Goal: Task Accomplishment & Management: Use online tool/utility

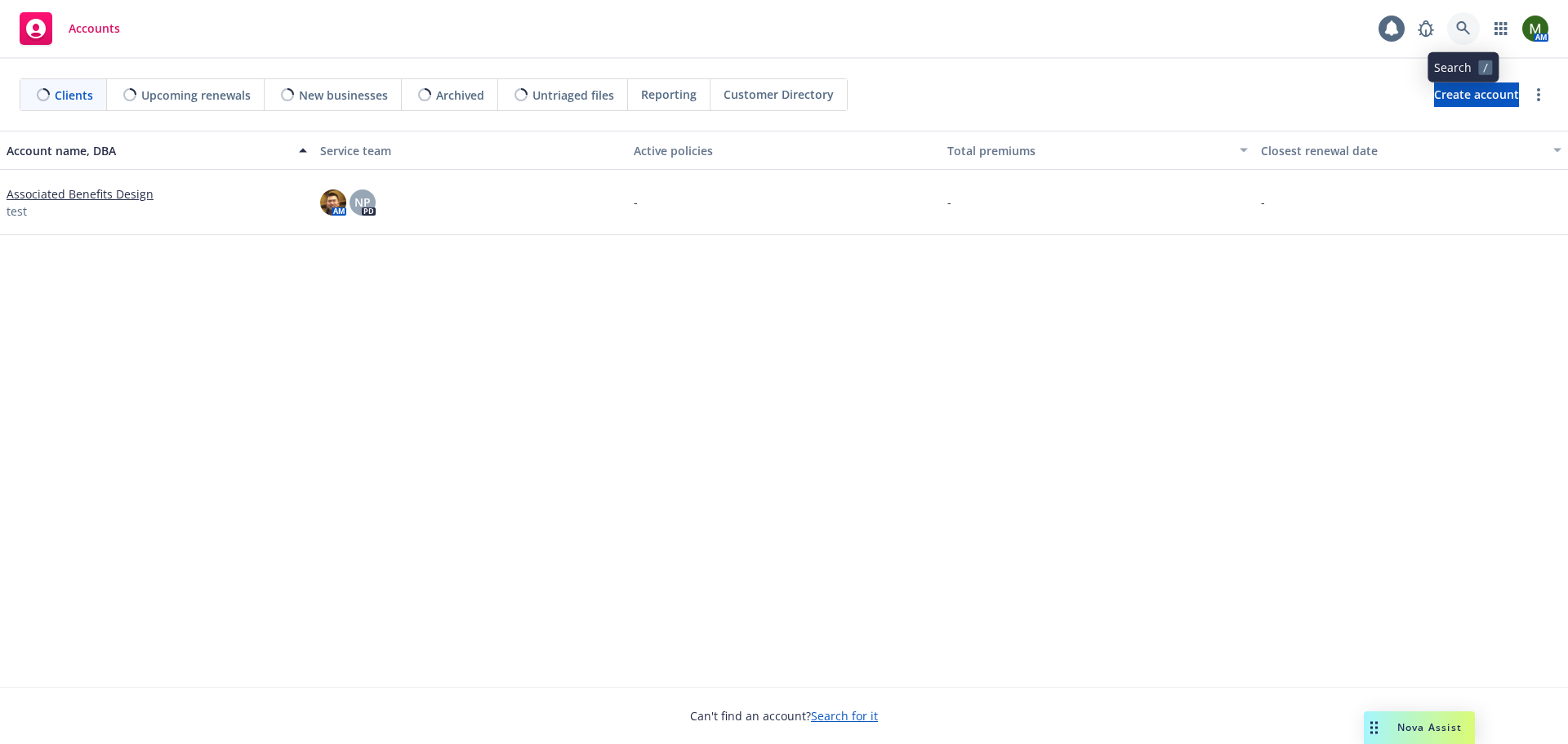
click at [1457, 25] on icon at bounding box center [1463, 28] width 14 height 14
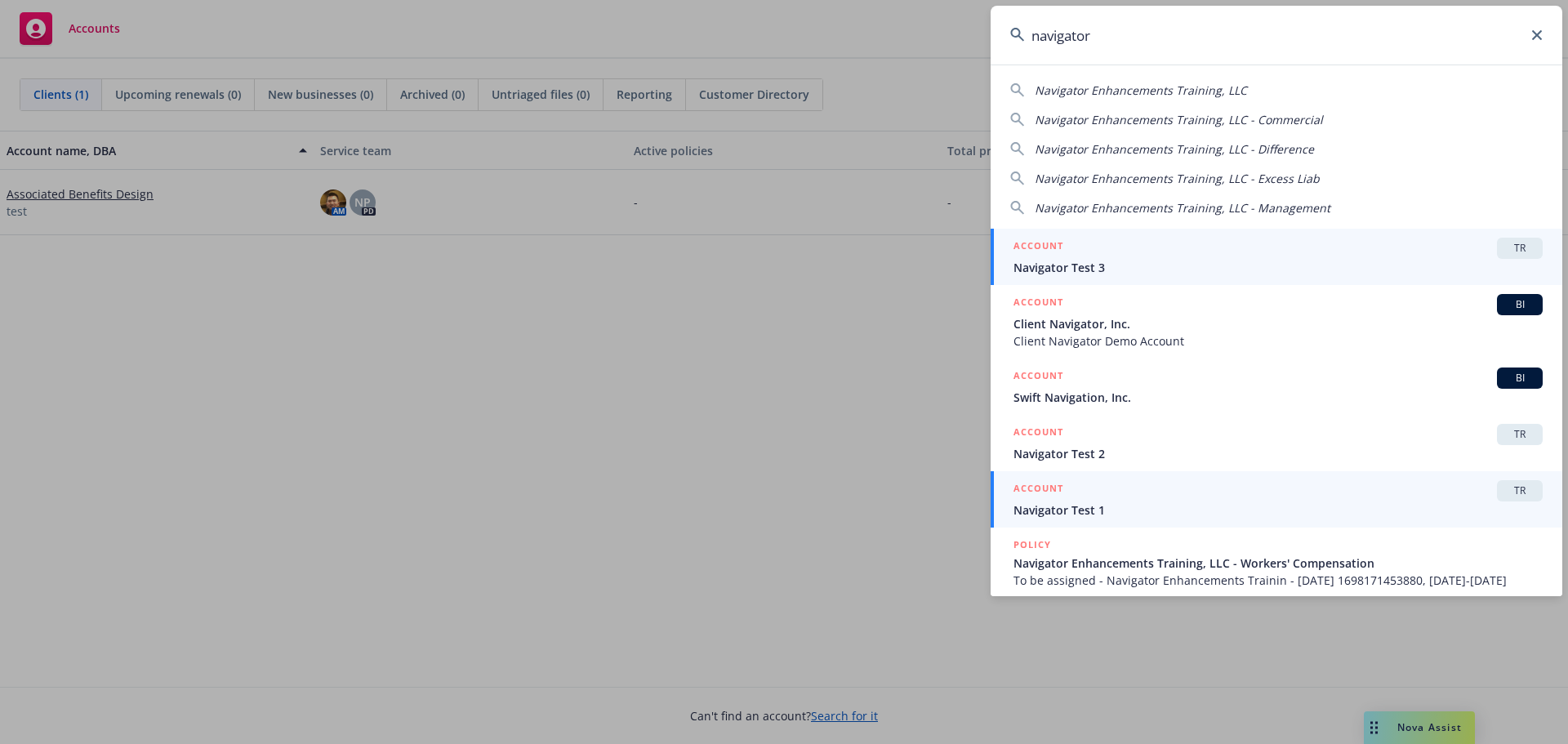
type input "navigator"
click at [1141, 500] on div "ACCOUNT TR" at bounding box center [1278, 491] width 529 height 21
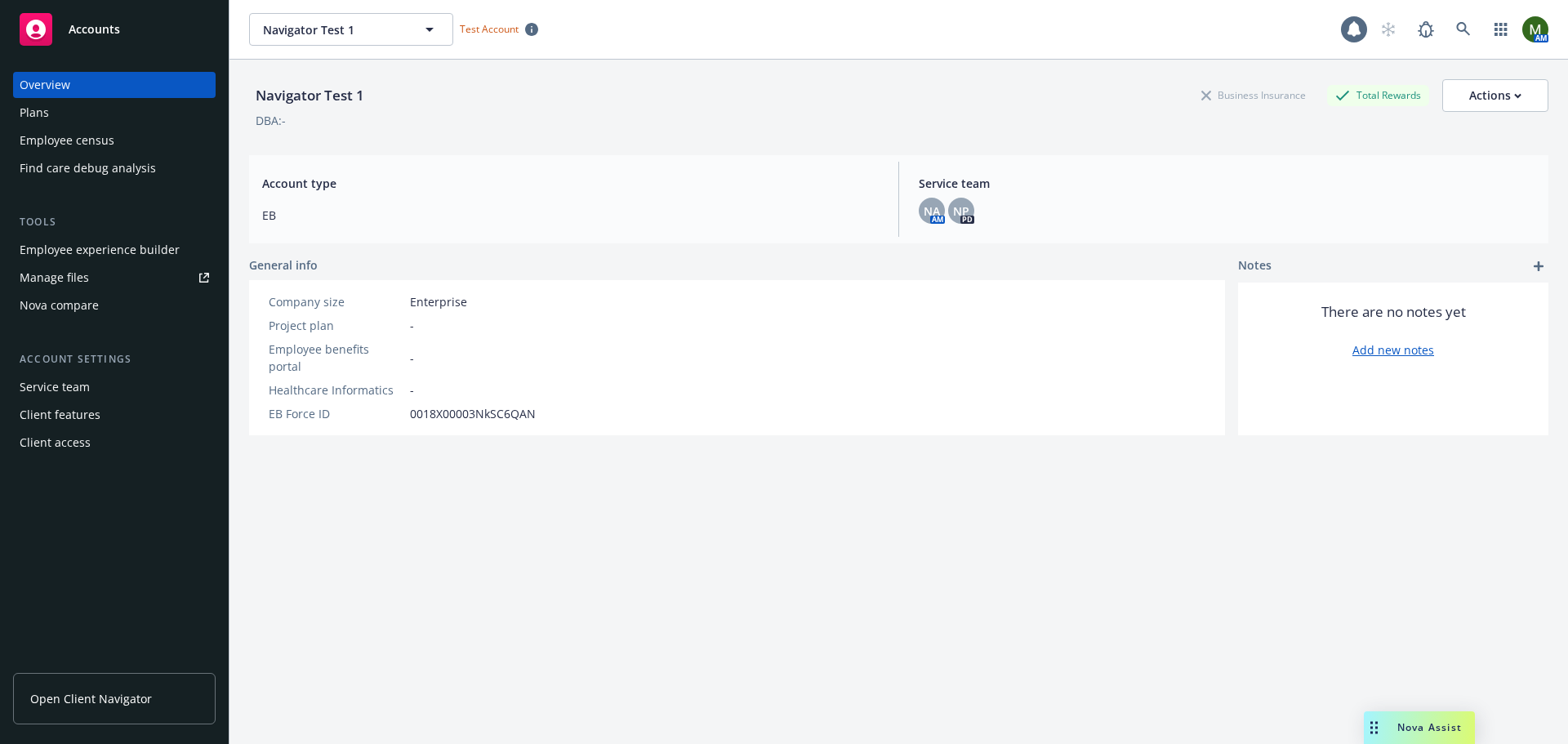
click at [117, 111] on div "Plans" at bounding box center [114, 112] width 190 height 26
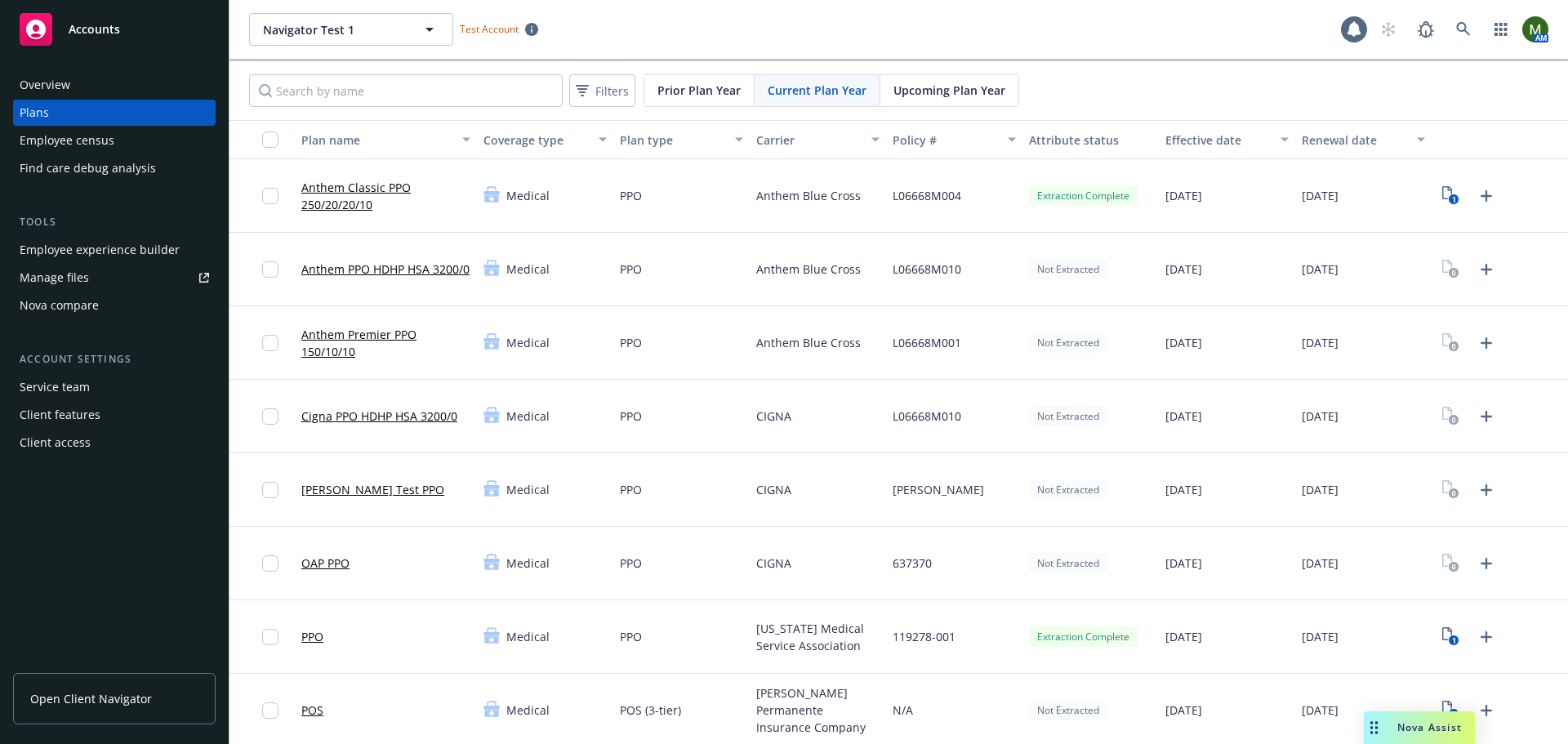
click at [372, 185] on link "Anthem Classic PPO 250/20/20/10" at bounding box center [386, 196] width 169 height 35
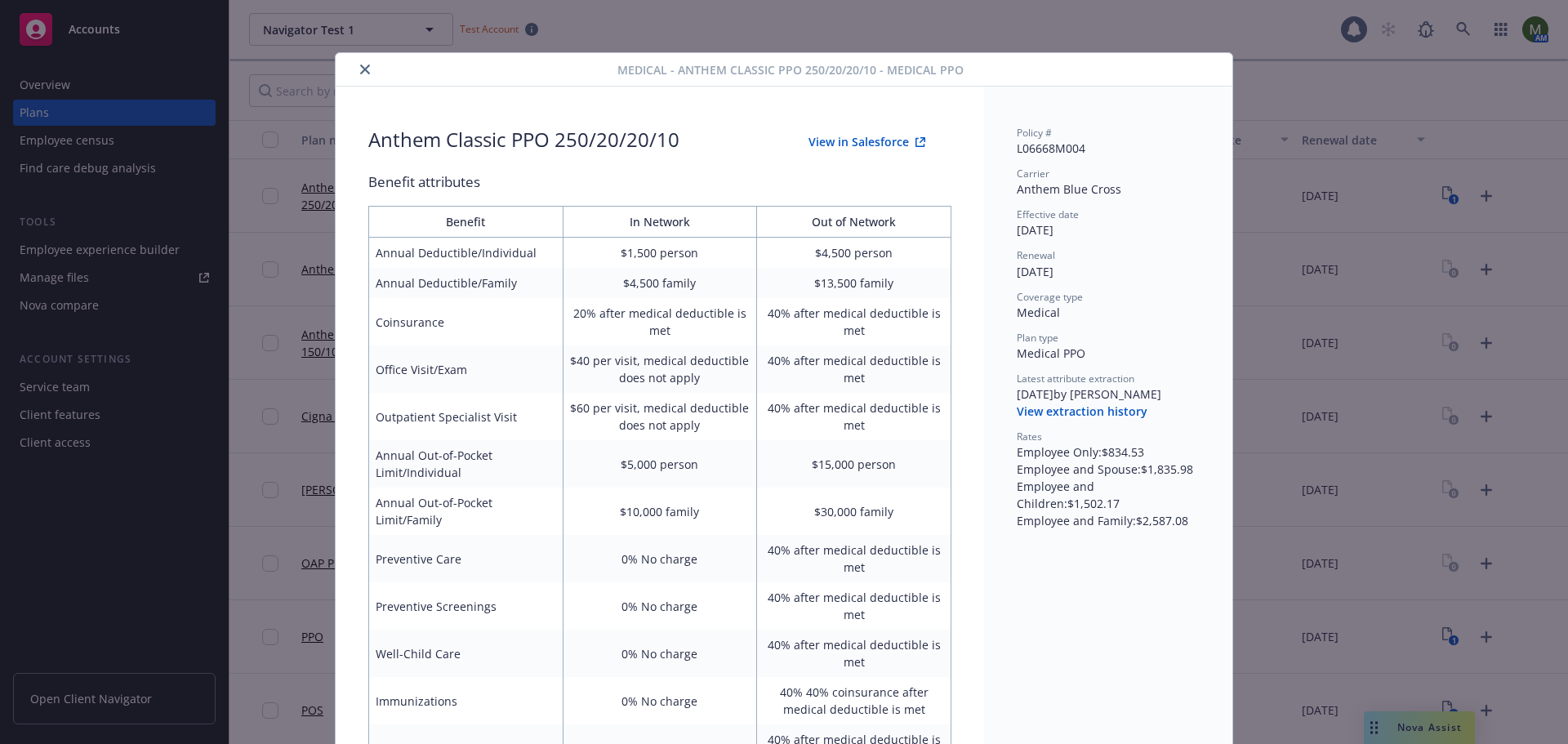
scroll to position [49, 0]
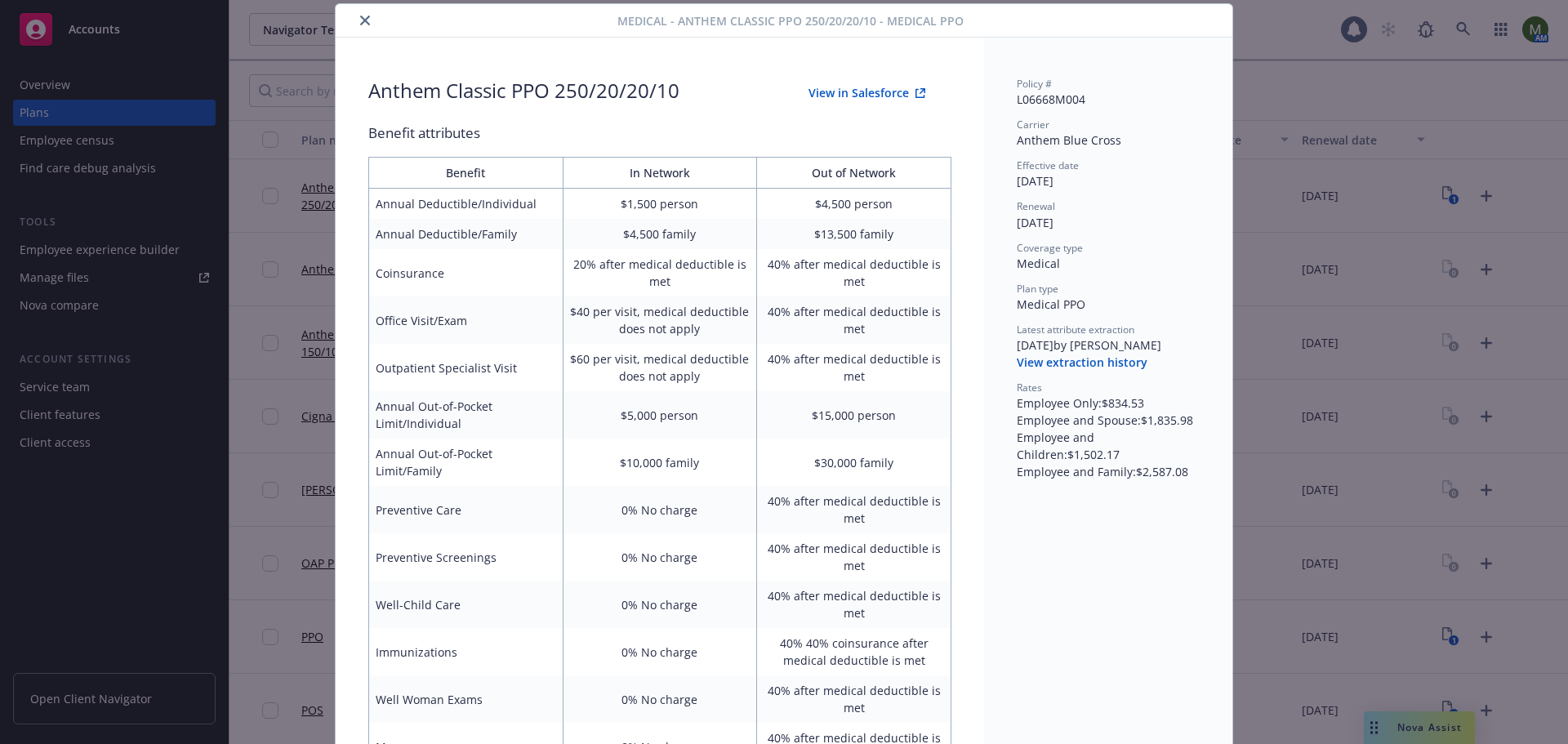
click at [849, 86] on button "View in Salesforce" at bounding box center [867, 93] width 169 height 33
click at [355, 22] on button "close" at bounding box center [365, 20] width 20 height 20
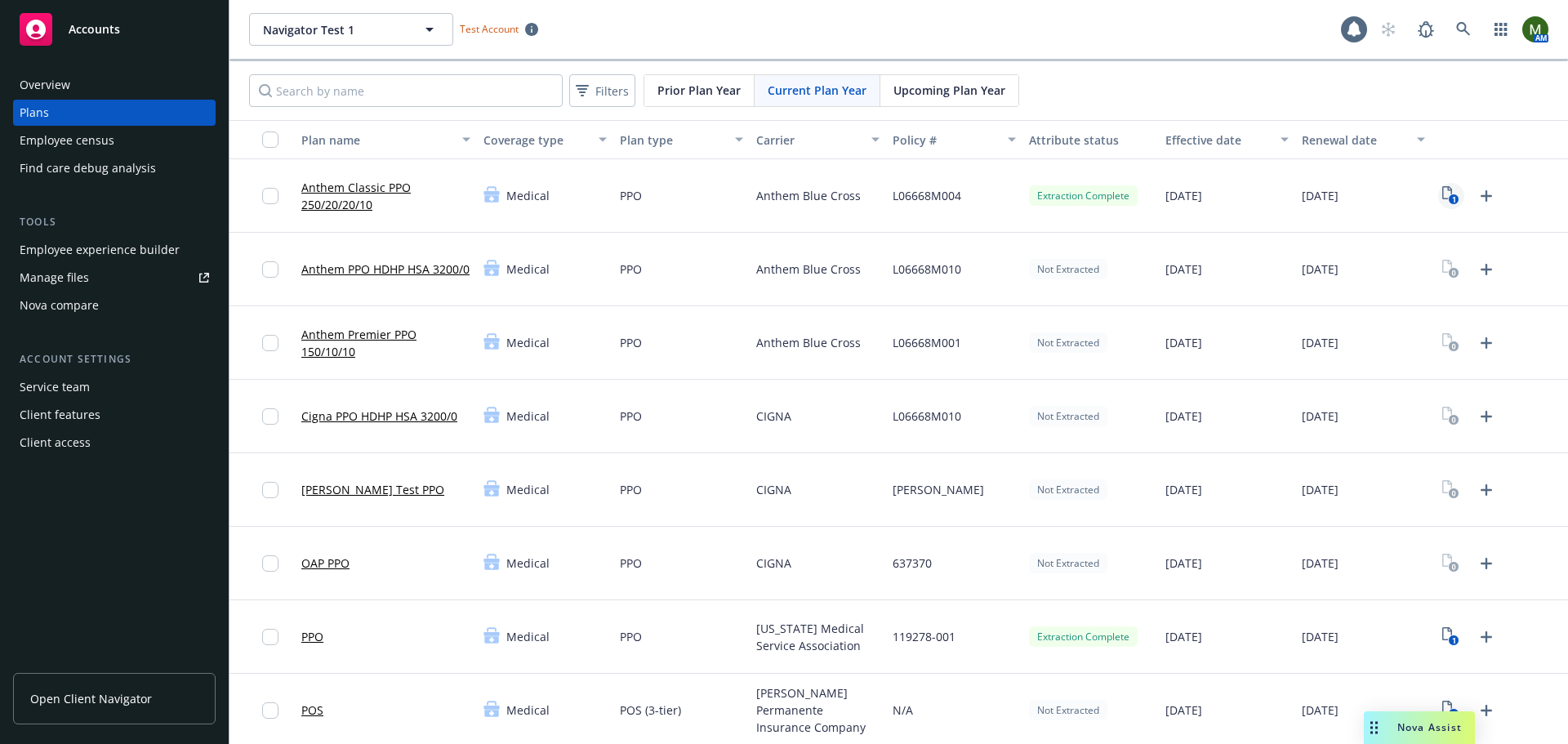
click at [1449, 198] on rect "View Plan Documents" at bounding box center [1454, 199] width 11 height 11
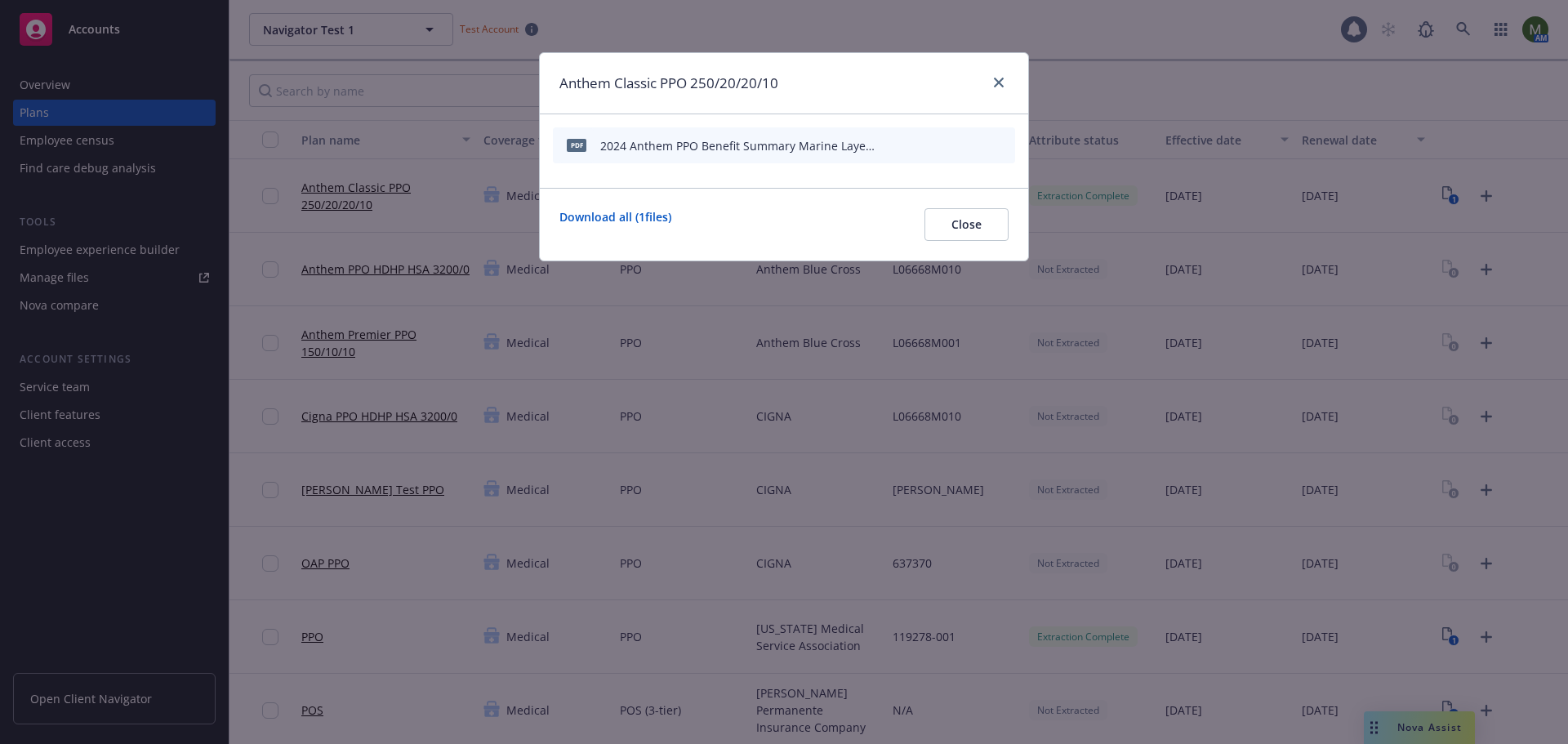
click at [980, 143] on icon "preview file" at bounding box center [974, 144] width 15 height 12
click at [995, 77] on link "close" at bounding box center [998, 83] width 20 height 20
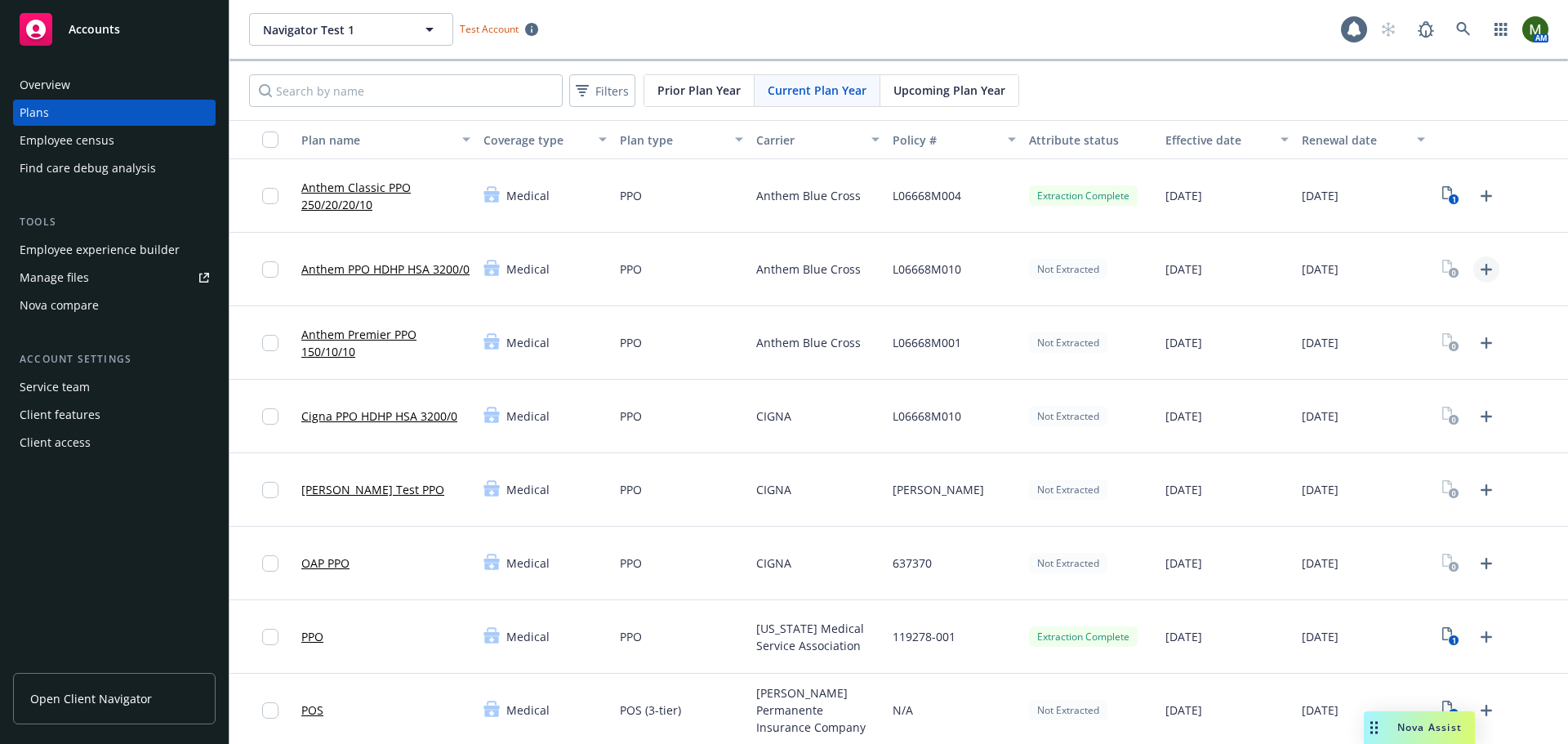
click at [1481, 269] on icon "Upload Plan Documents" at bounding box center [1486, 269] width 12 height 12
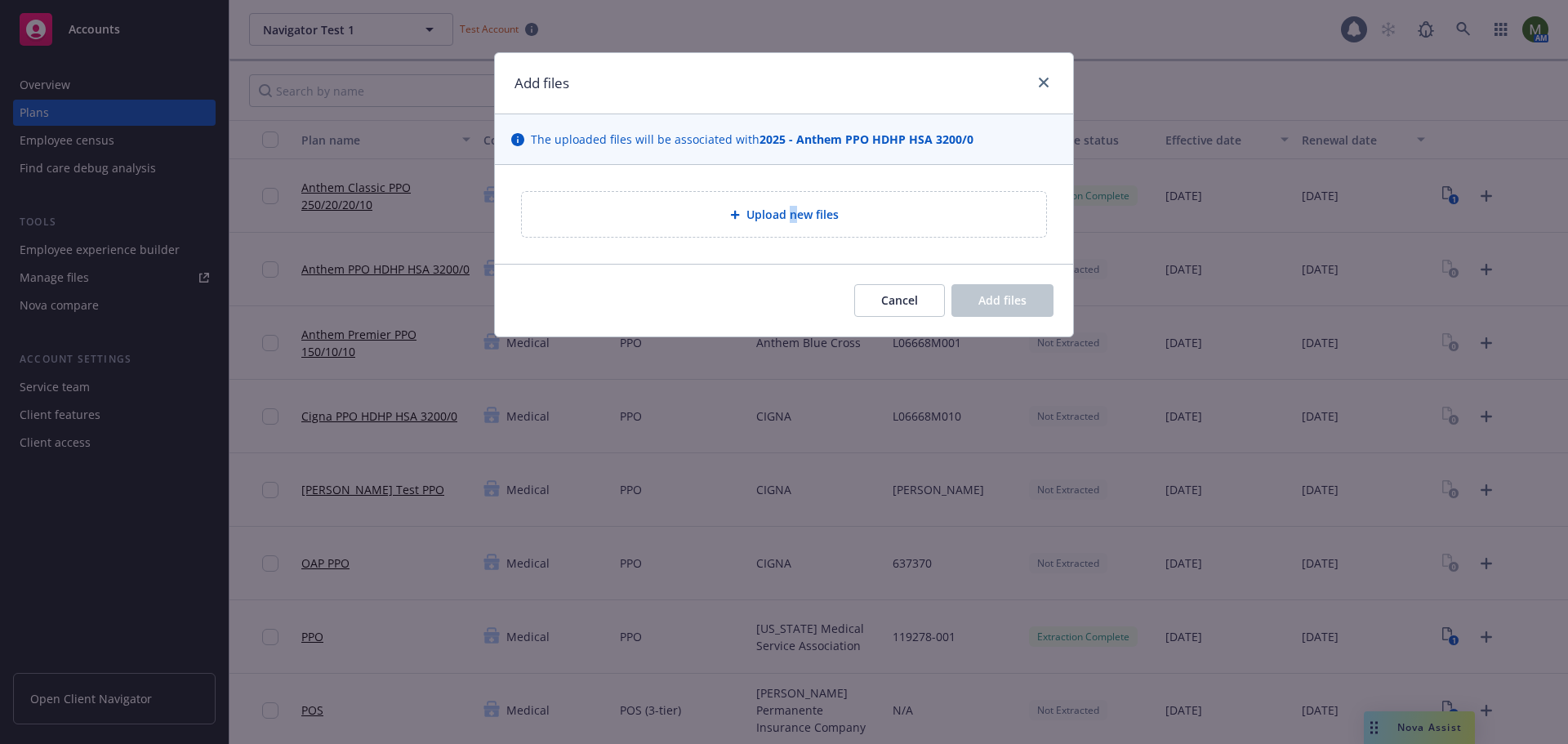
click at [793, 200] on div "Upload new files" at bounding box center [783, 214] width 524 height 44
click at [746, 88] on div "Add files" at bounding box center [784, 84] width 578 height 61
click at [788, 85] on div "Add files" at bounding box center [784, 84] width 578 height 61
click at [942, 86] on div "Add files" at bounding box center [784, 84] width 578 height 61
click at [920, 83] on div "Add files" at bounding box center [784, 84] width 578 height 61
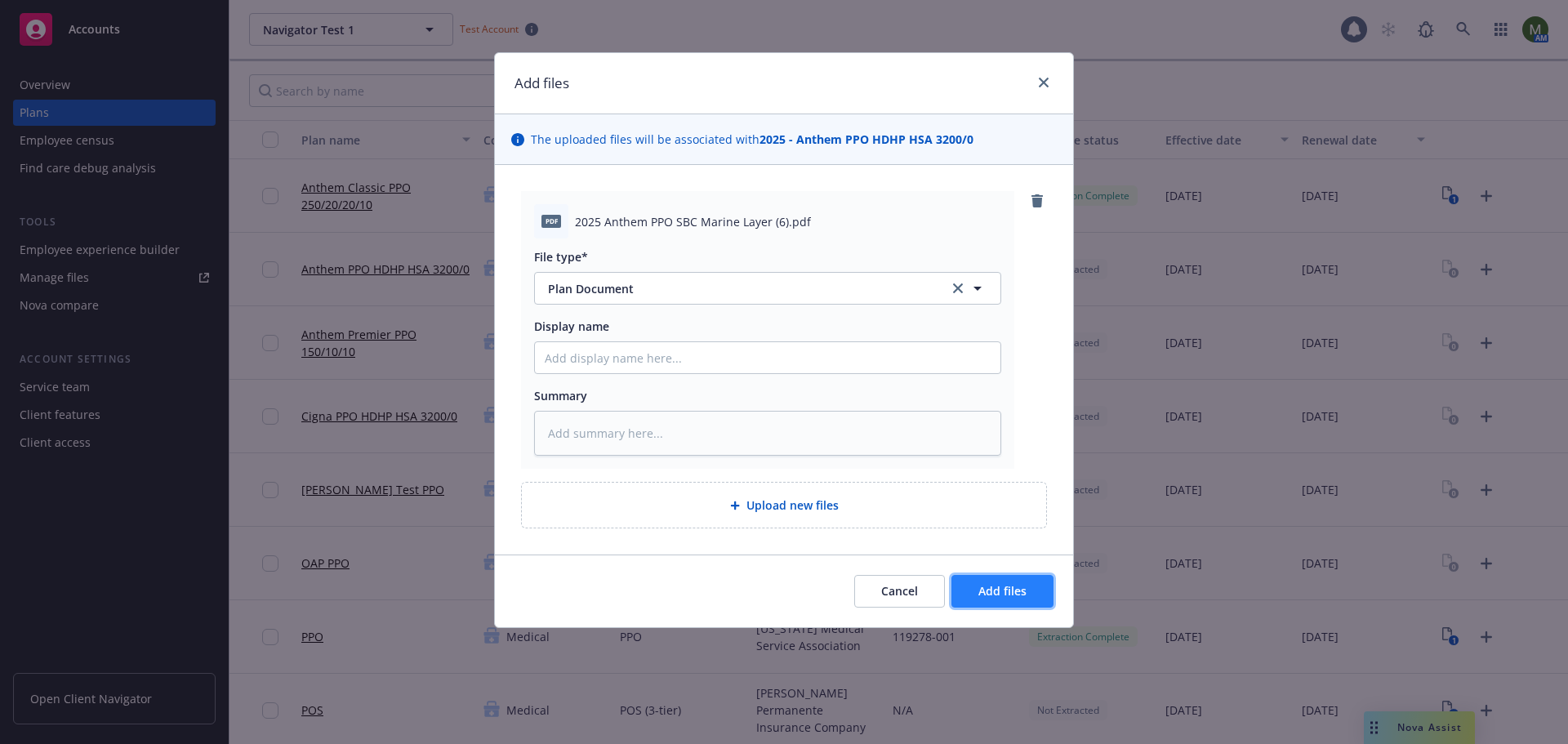
click at [1007, 591] on span "Add files" at bounding box center [1002, 590] width 48 height 15
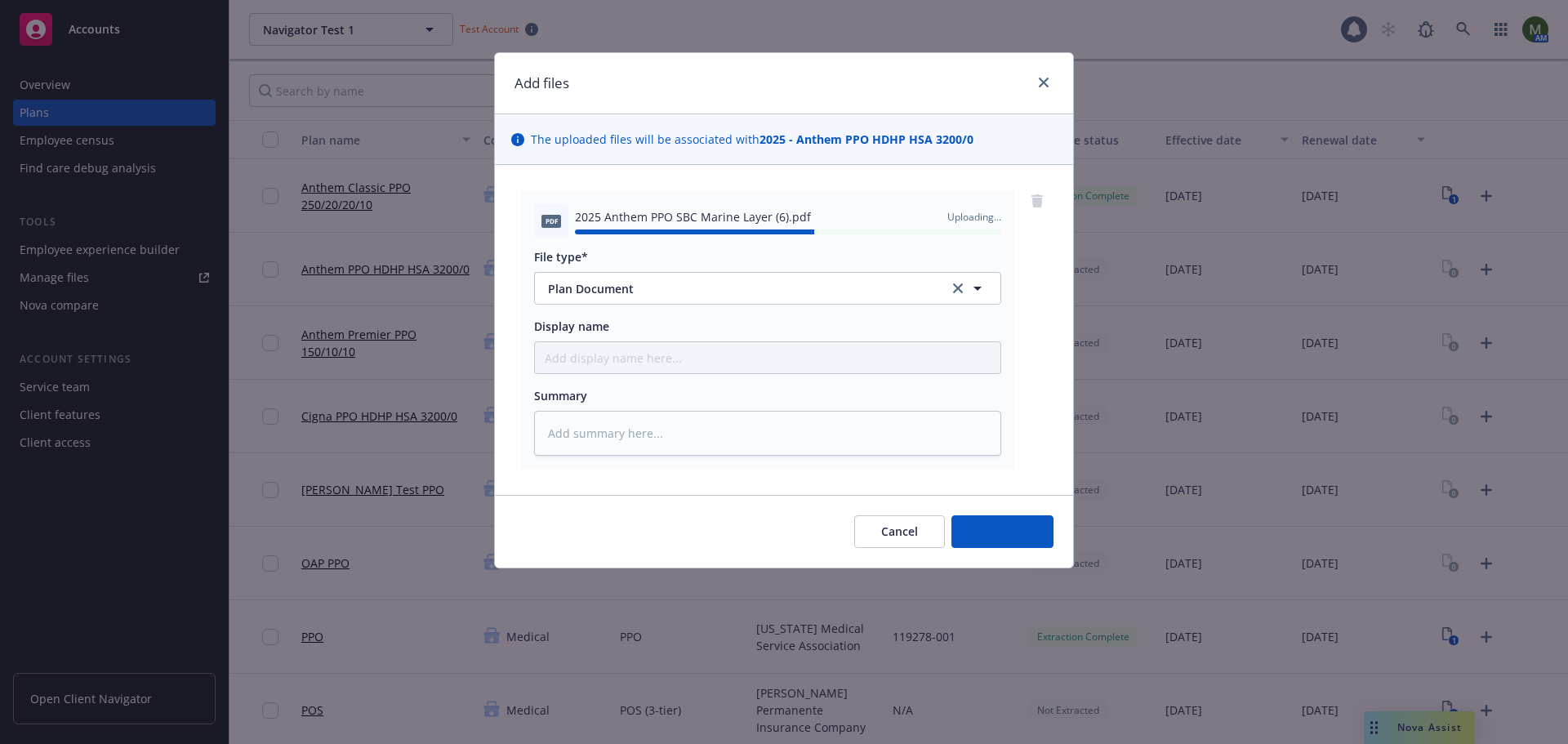
type textarea "x"
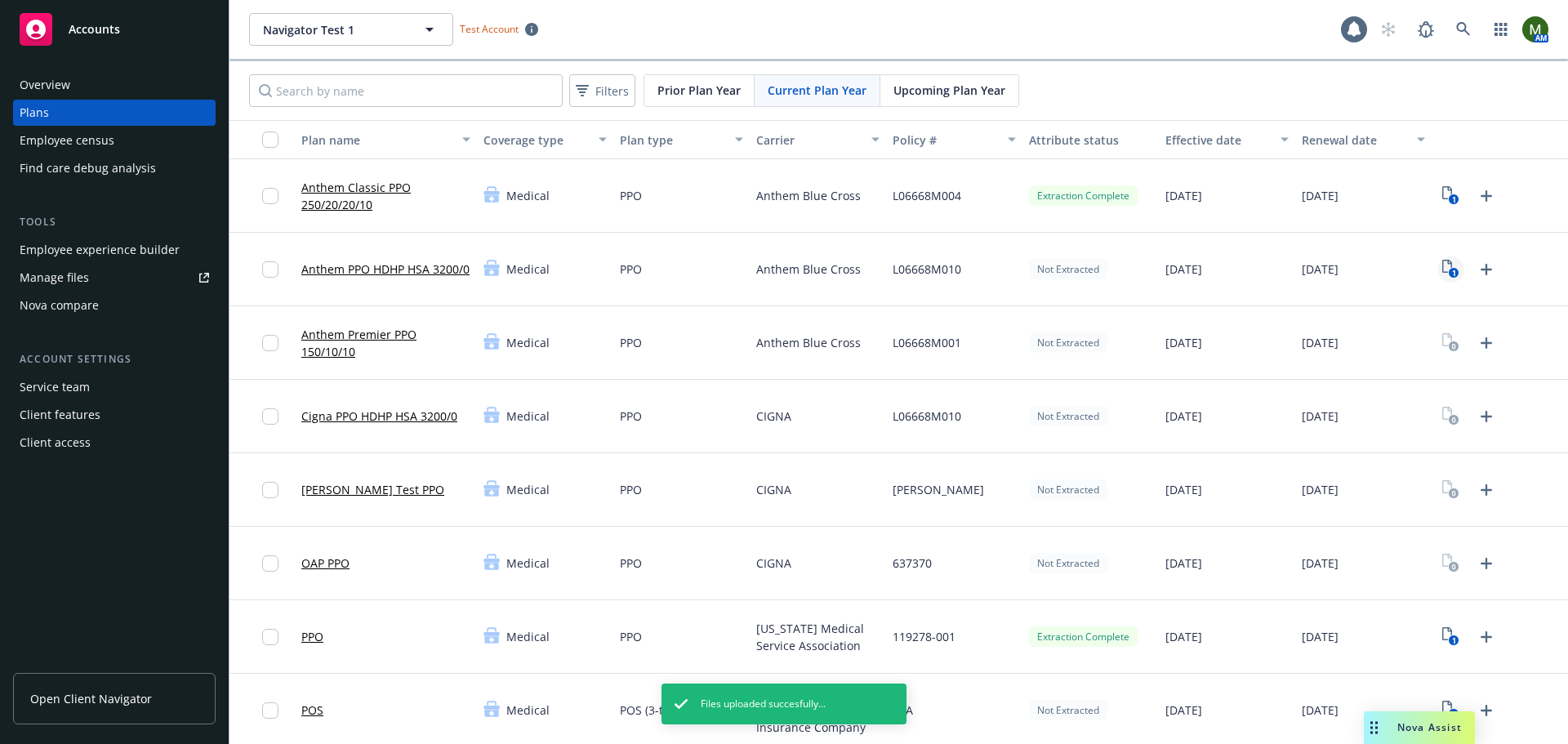
click at [1442, 266] on icon "1" at bounding box center [1450, 269] width 17 height 19
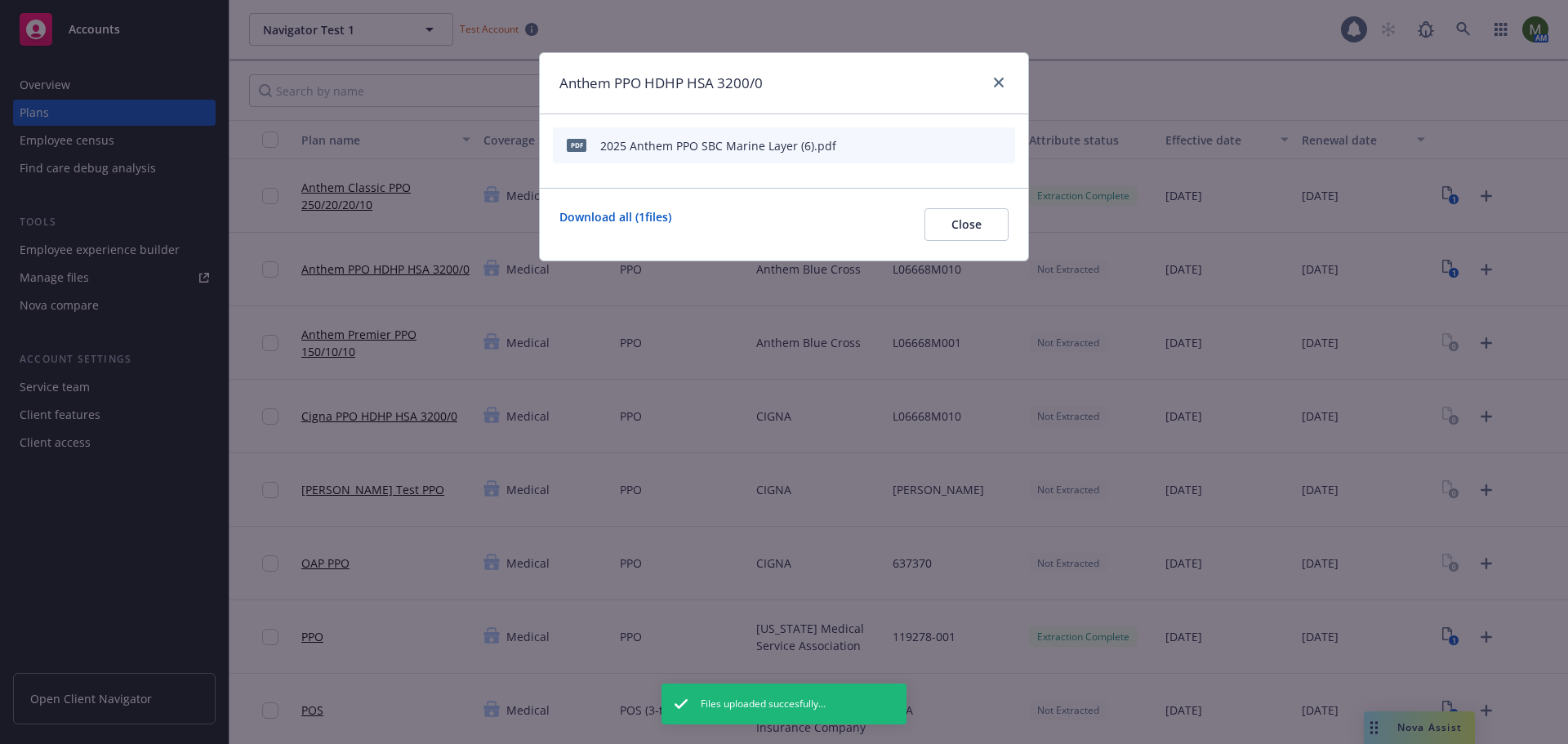
click at [917, 139] on icon "start extraction" at bounding box center [917, 144] width 20 height 20
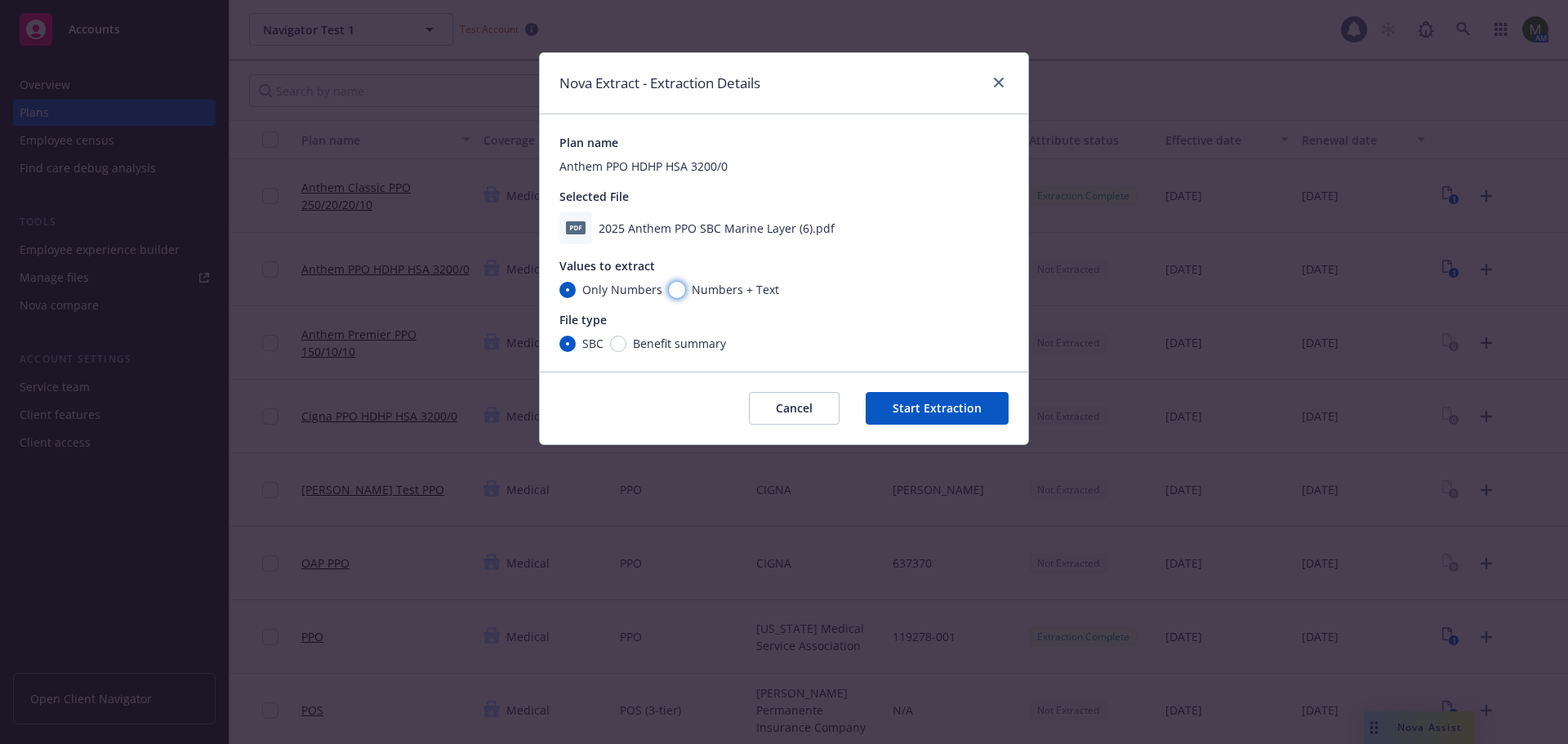
click at [673, 284] on input "Numbers + Text" at bounding box center [677, 290] width 16 height 16
radio input "true"
click at [928, 406] on button "Start Extraction" at bounding box center [937, 408] width 143 height 33
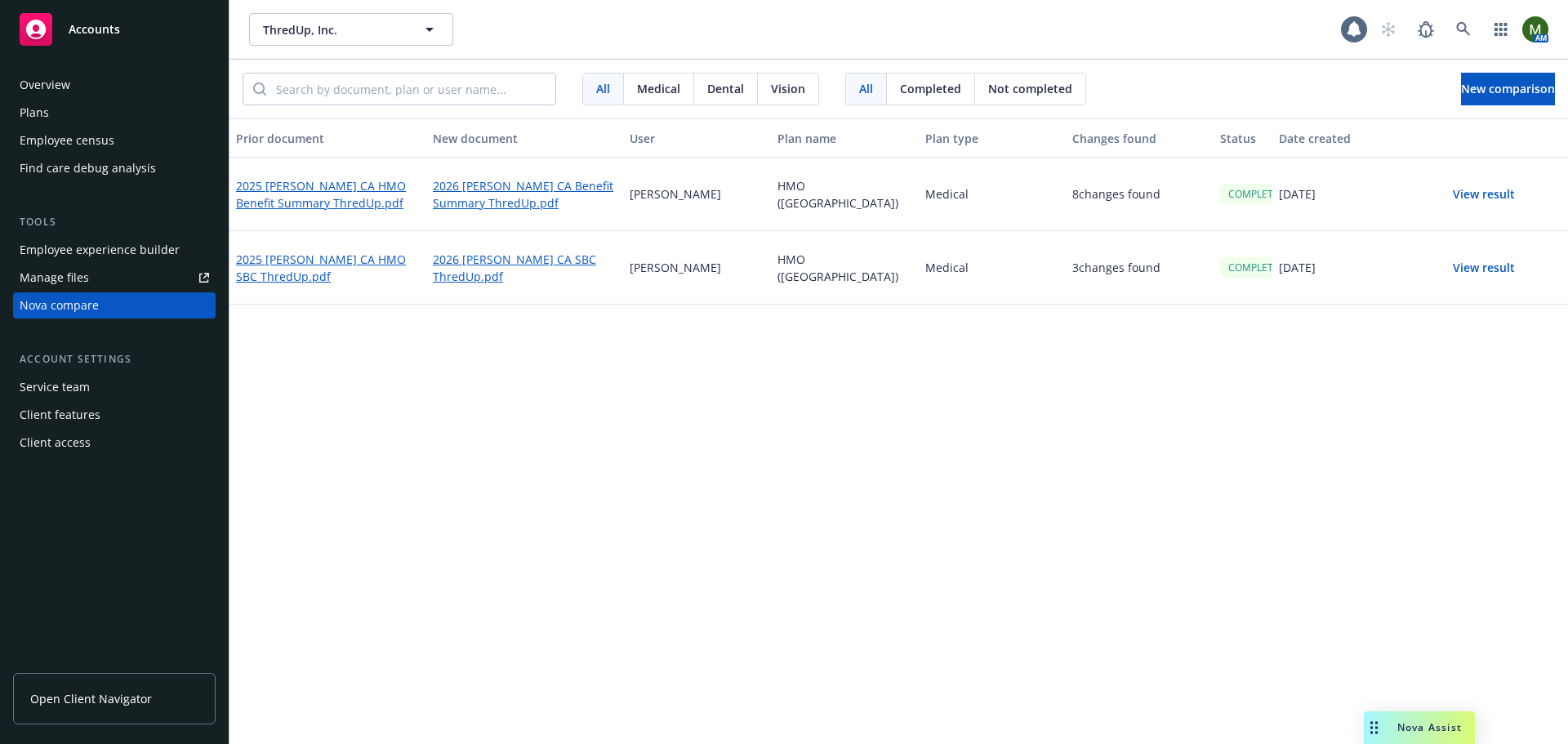
click at [1495, 193] on button "View result" at bounding box center [1483, 194] width 114 height 33
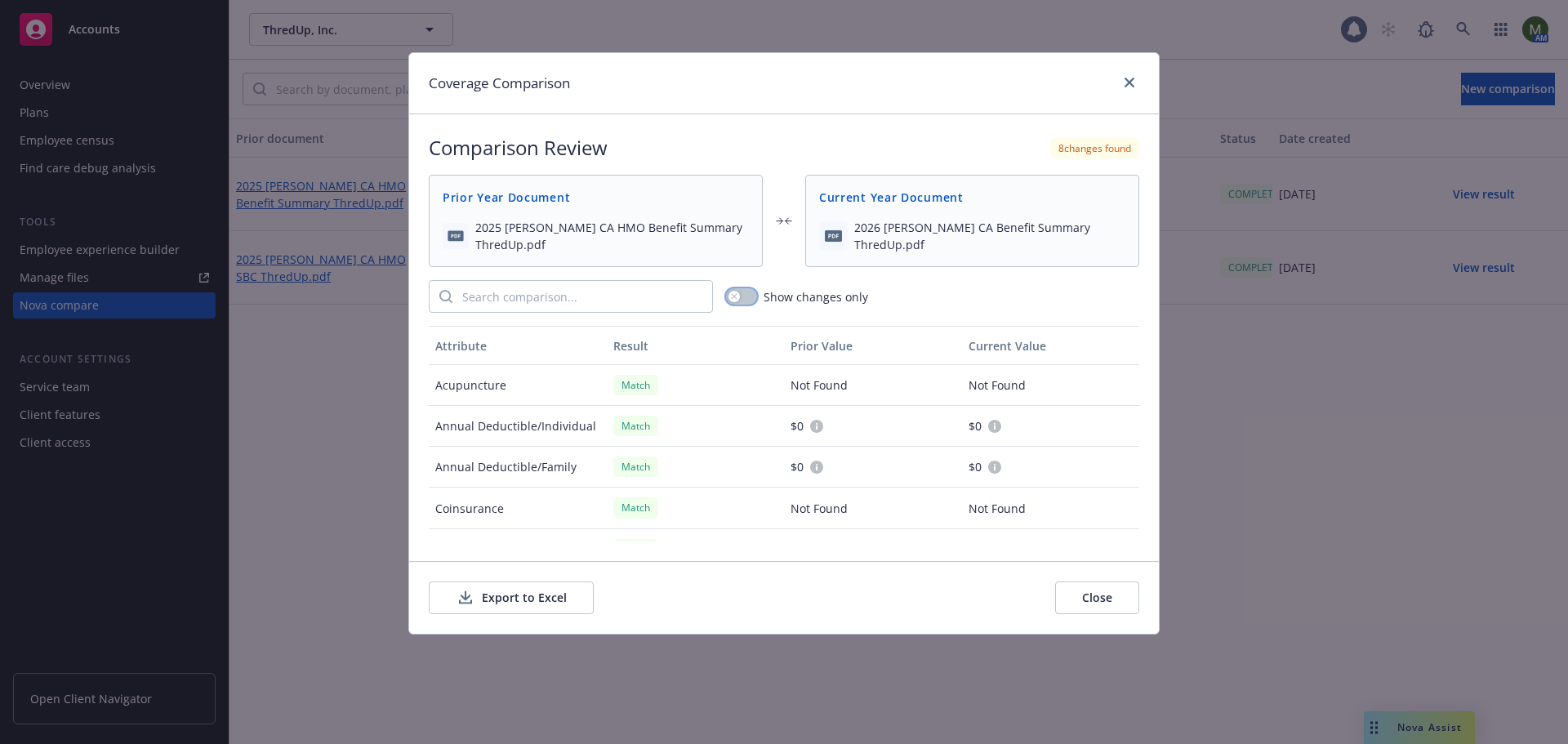
click at [748, 299] on button "button" at bounding box center [741, 296] width 31 height 16
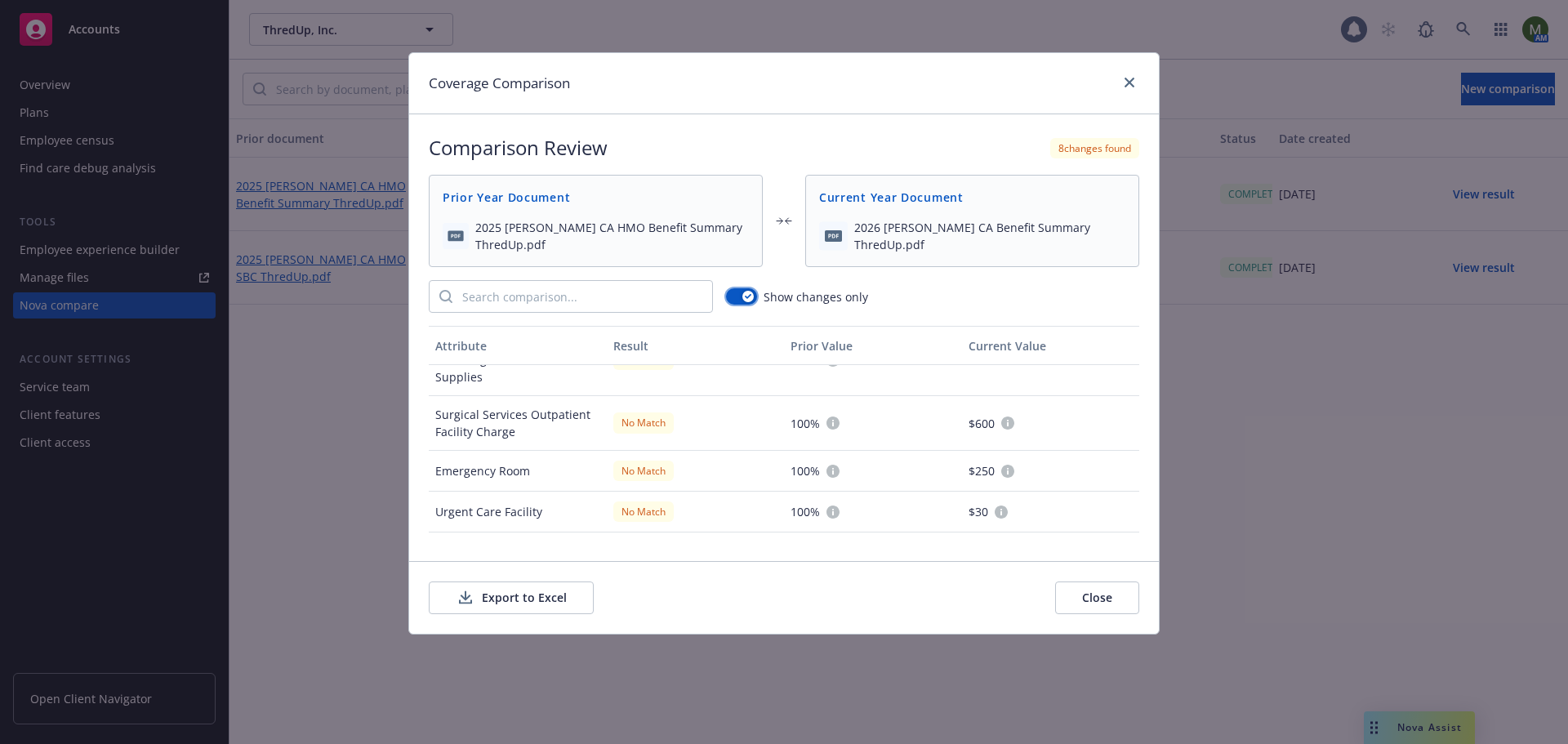
scroll to position [195, 0]
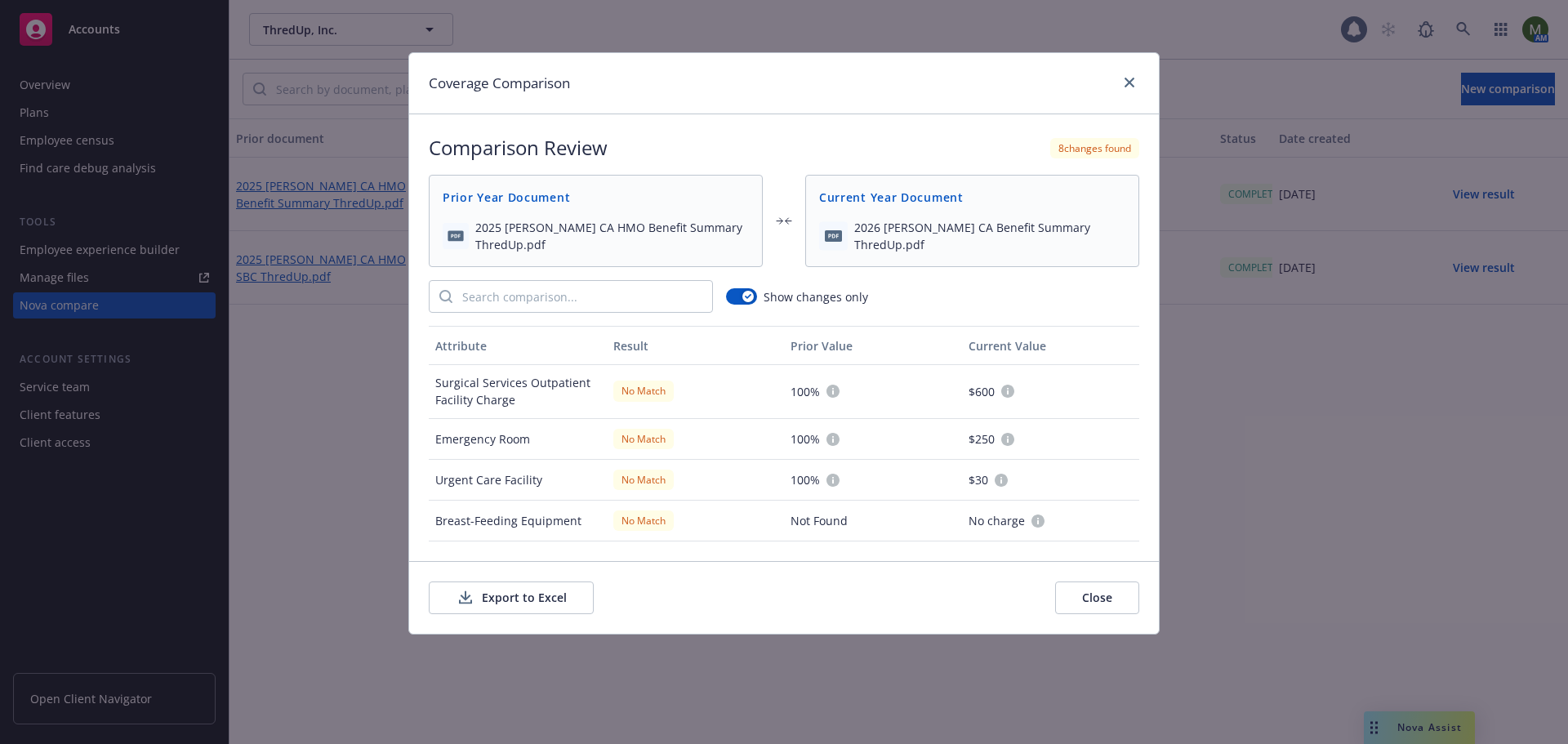
click at [564, 595] on button "Export to Excel" at bounding box center [511, 597] width 165 height 33
click at [1128, 80] on icon "close" at bounding box center [1129, 82] width 10 height 10
